Goal: Use online tool/utility: Use online tool/utility

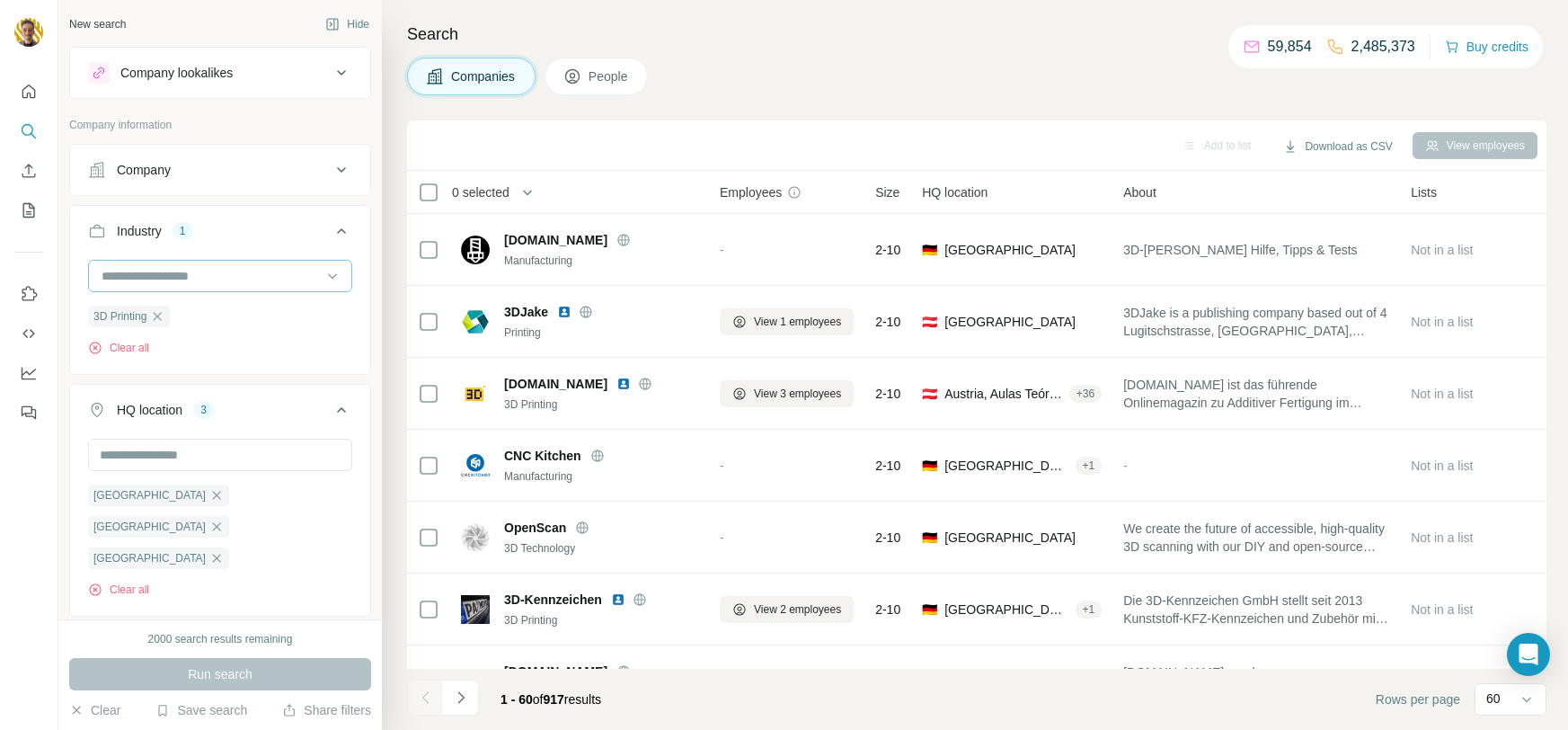
click at [291, 277] on input at bounding box center [211, 276] width 222 height 20
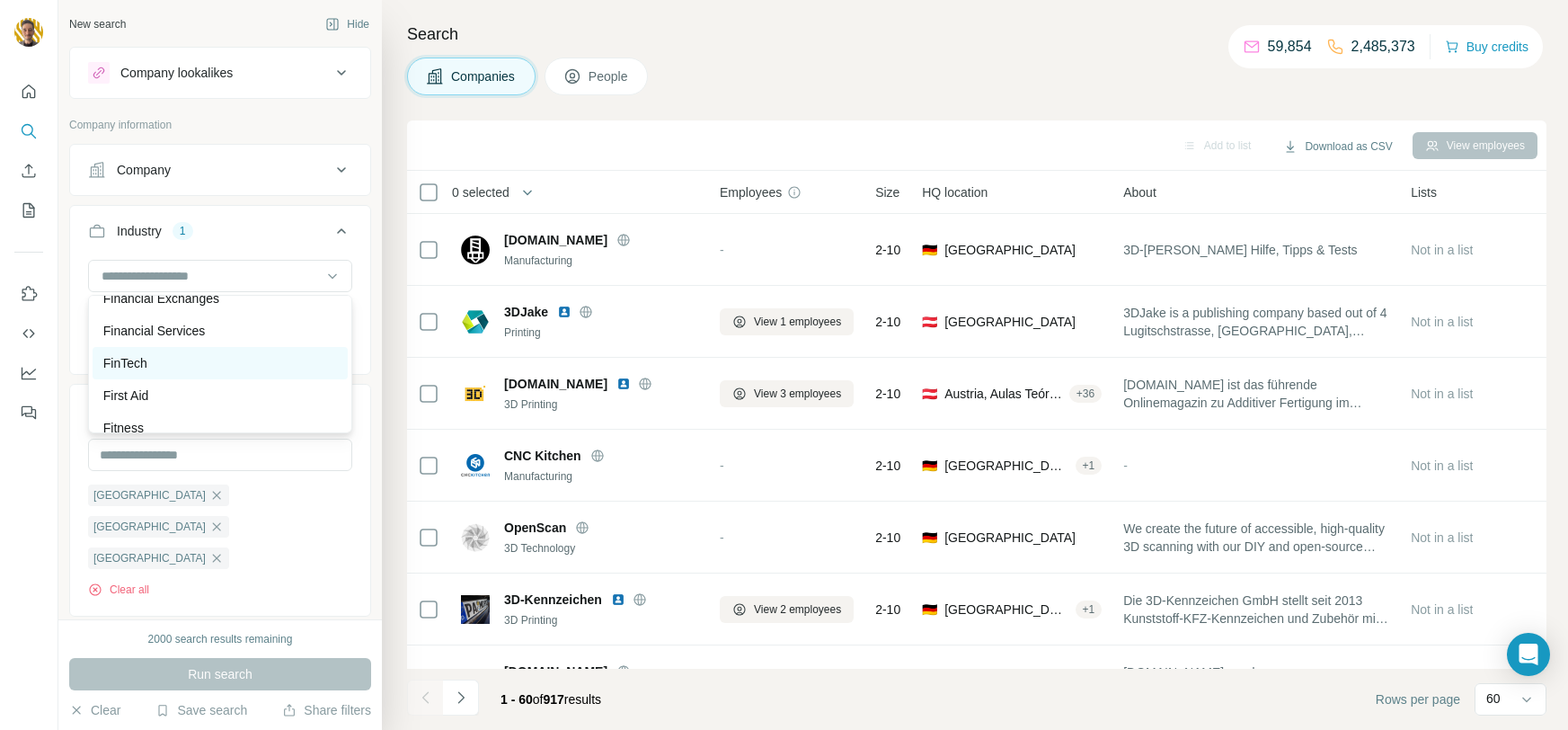
click at [135, 359] on p "FinTech" at bounding box center [125, 363] width 44 height 18
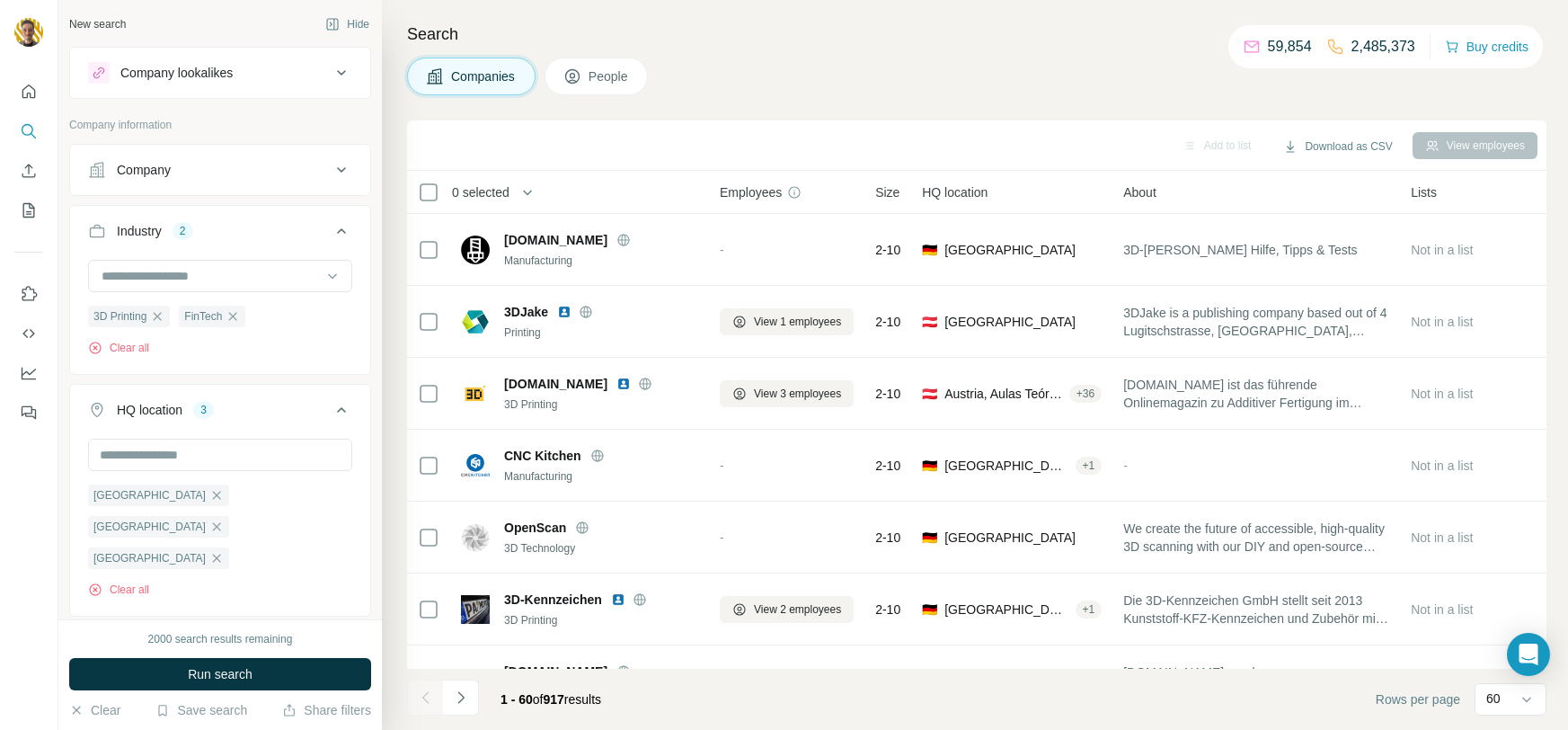
click at [160, 316] on icon "button" at bounding box center [157, 316] width 8 height 8
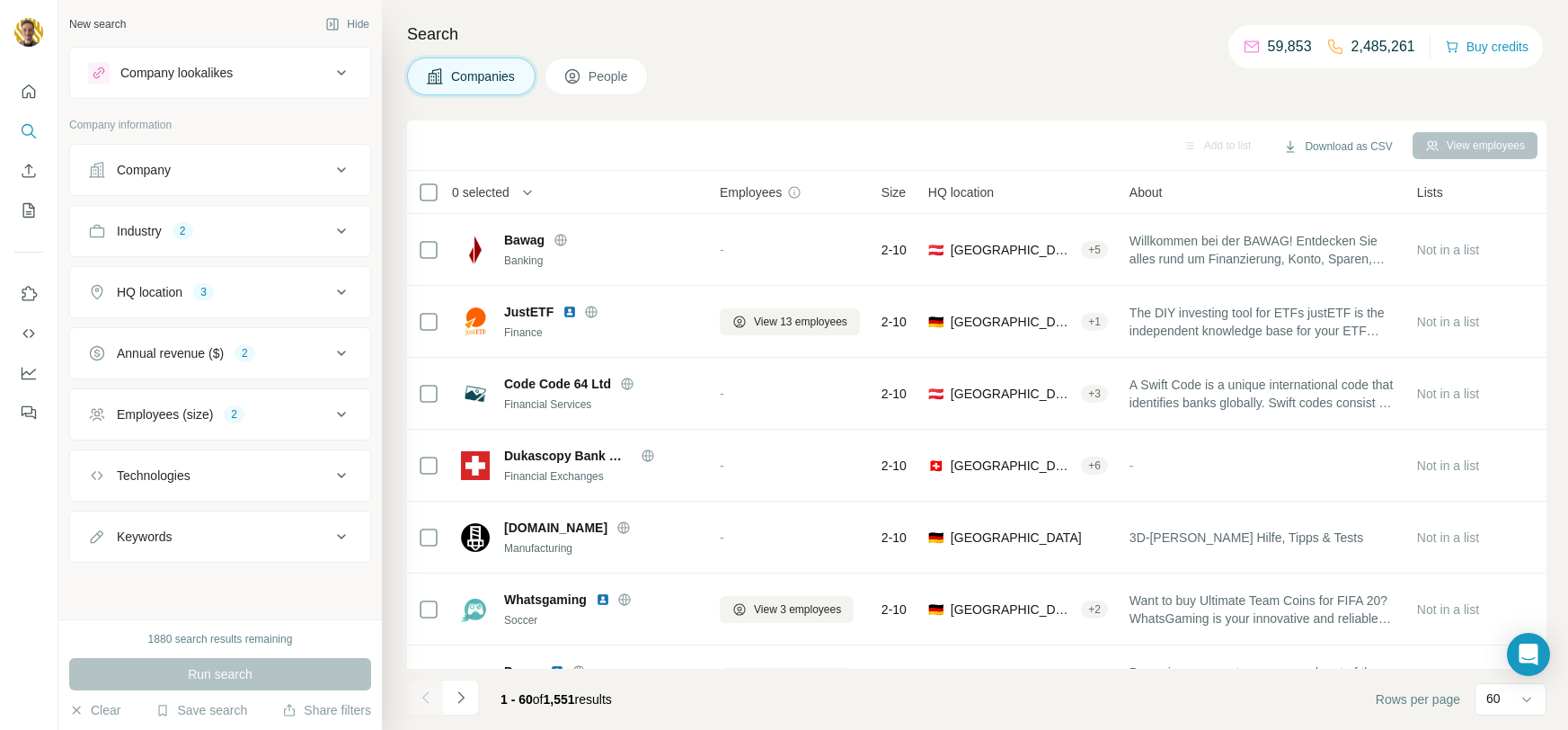
click at [340, 238] on icon at bounding box center [342, 231] width 22 height 22
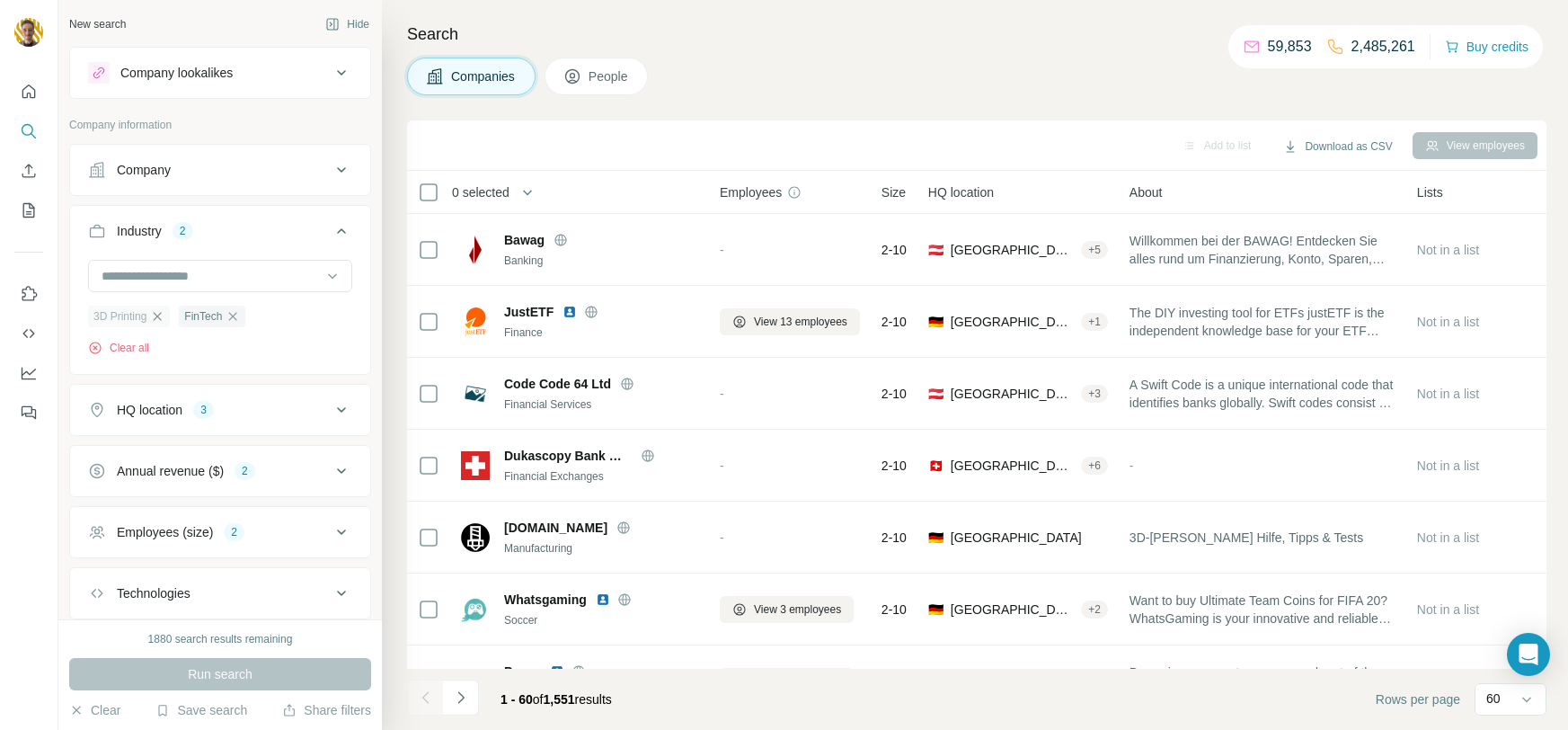
click at [159, 317] on icon "button" at bounding box center [157, 317] width 14 height 14
click at [183, 677] on button "Run search" at bounding box center [220, 674] width 302 height 32
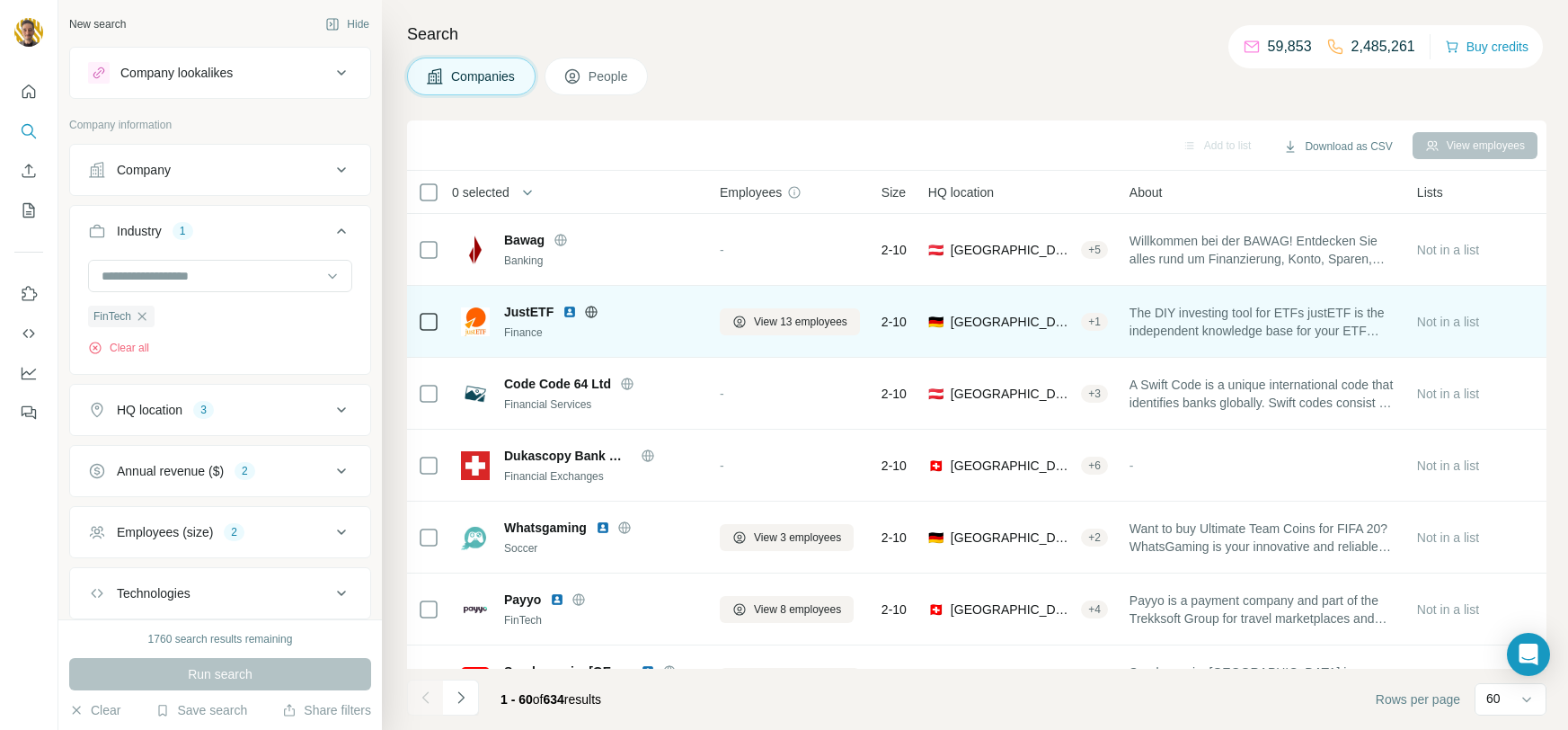
click at [591, 309] on icon at bounding box center [592, 312] width 14 height 14
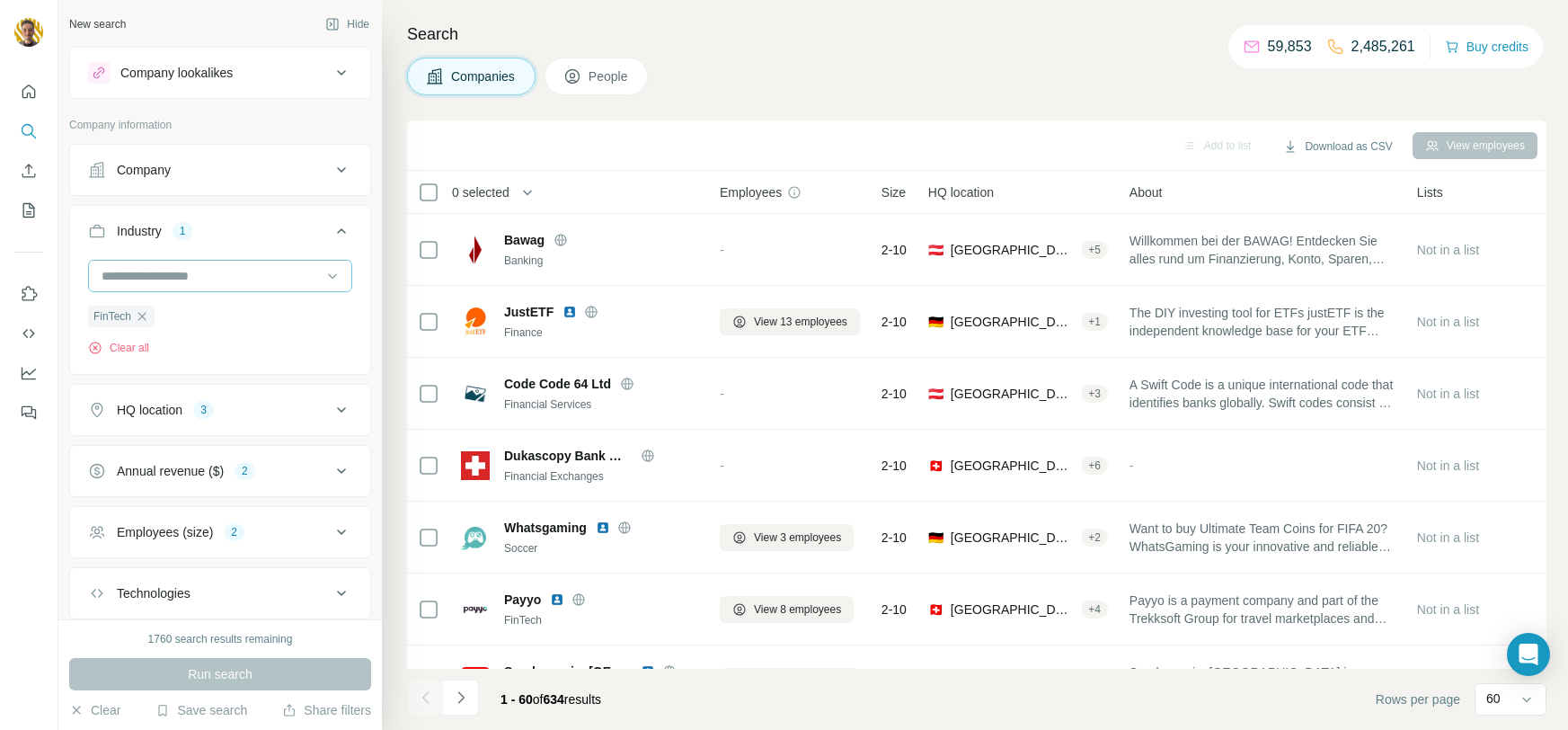
click at [320, 275] on input at bounding box center [211, 276] width 222 height 20
type input "***"
click at [236, 322] on div "Robotics" at bounding box center [220, 316] width 234 height 18
click at [143, 315] on icon "button" at bounding box center [142, 317] width 14 height 14
click at [234, 671] on span "Run search" at bounding box center [220, 674] width 65 height 18
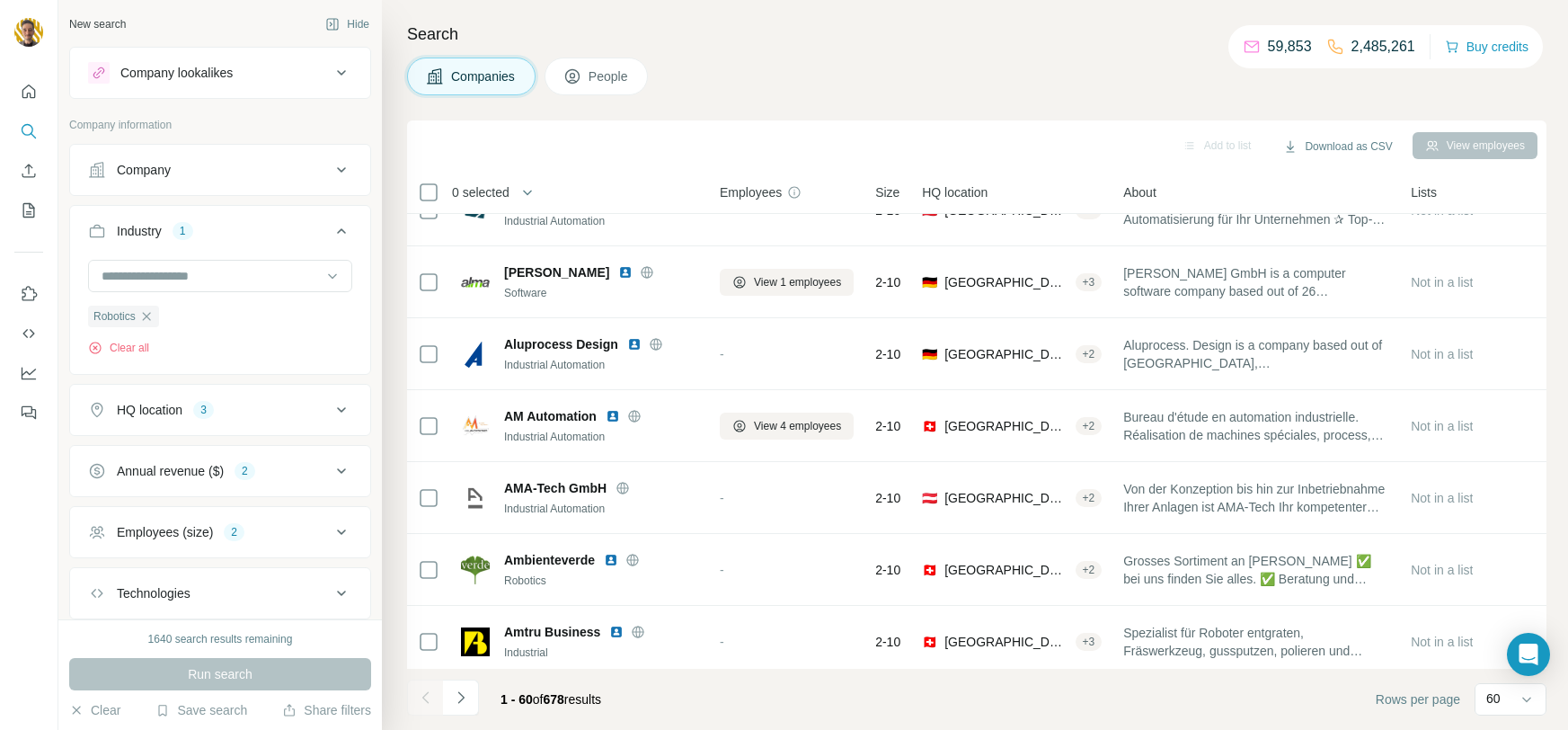
scroll to position [3675, 0]
